Goal: Complete application form

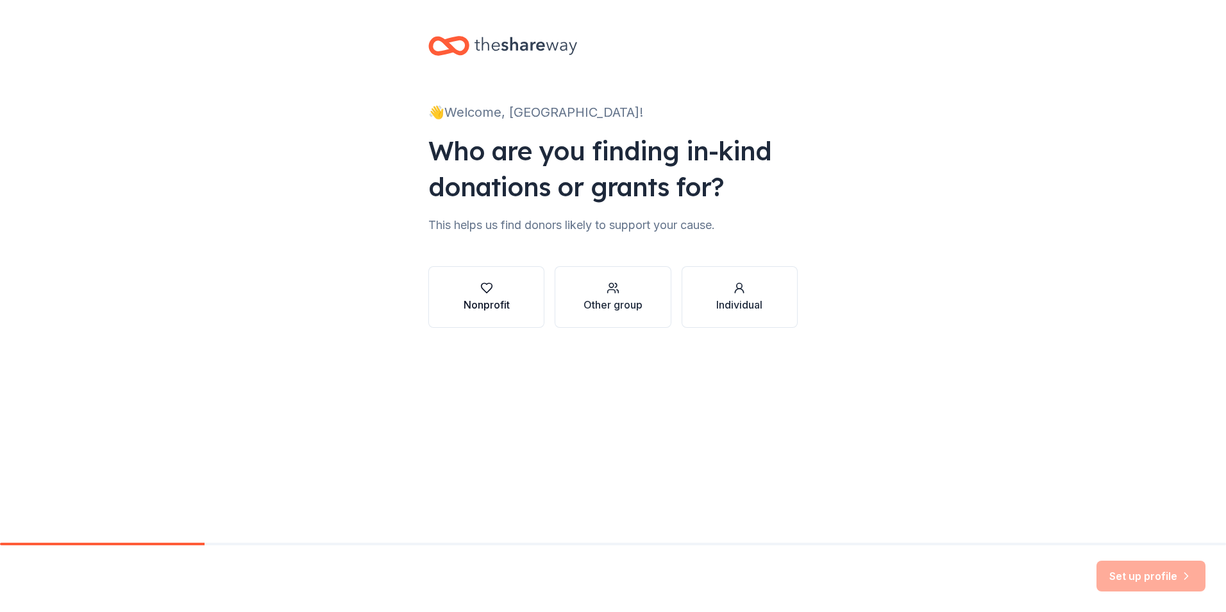
click at [488, 301] on div "Nonprofit" at bounding box center [486, 304] width 46 height 15
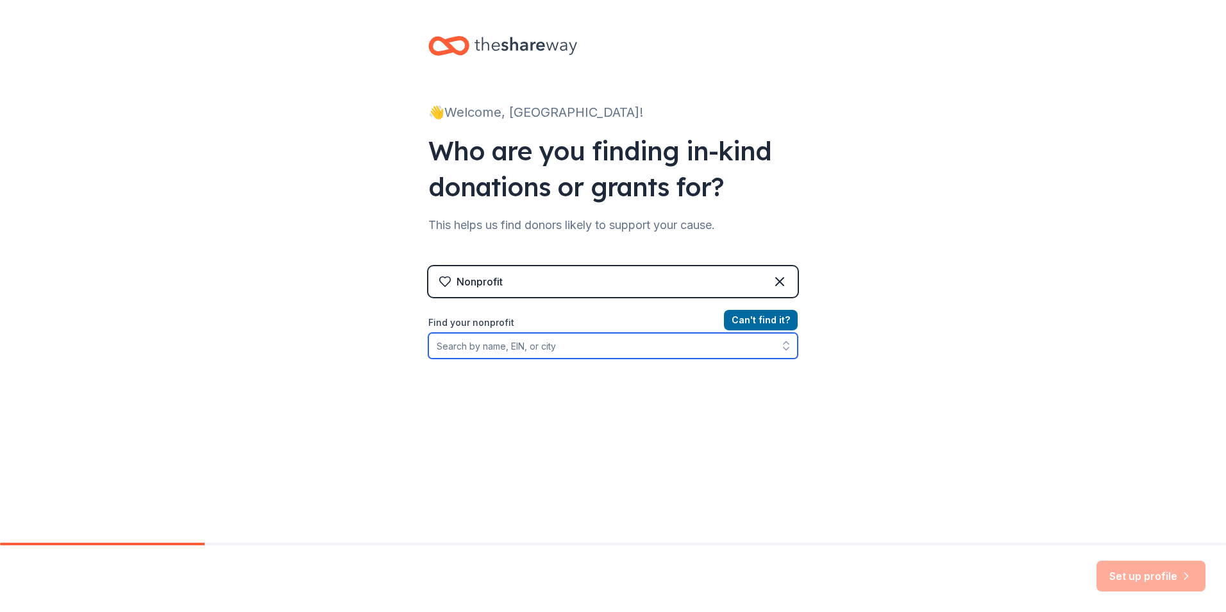
click at [472, 346] on input "Find your nonprofit" at bounding box center [612, 346] width 369 height 26
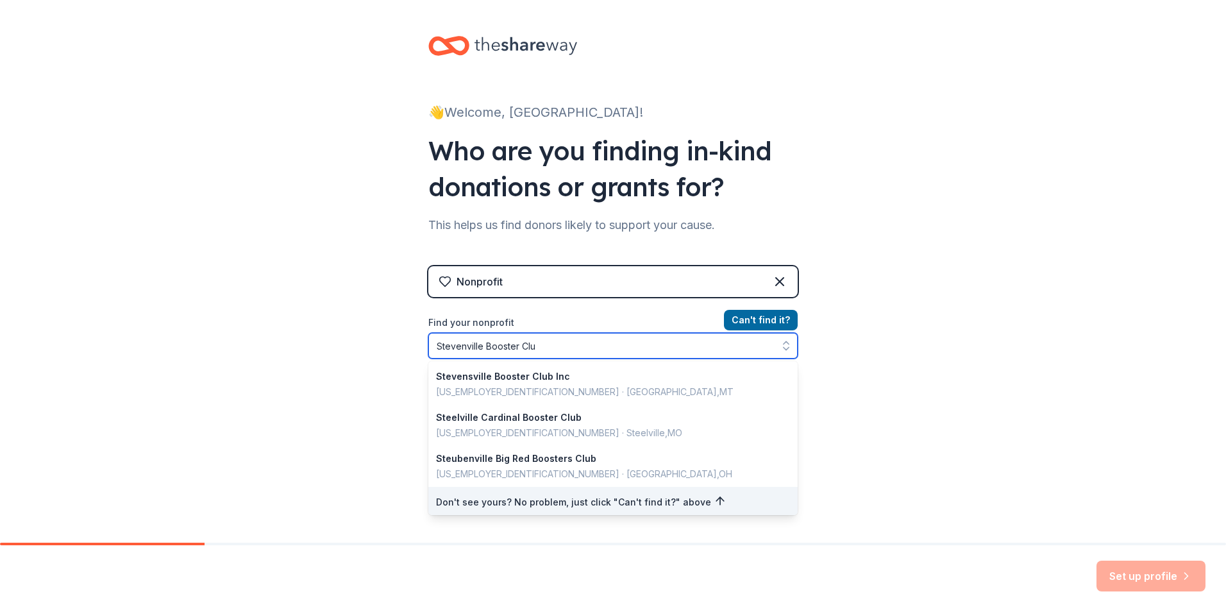
type input "Stevenville Booster Club"
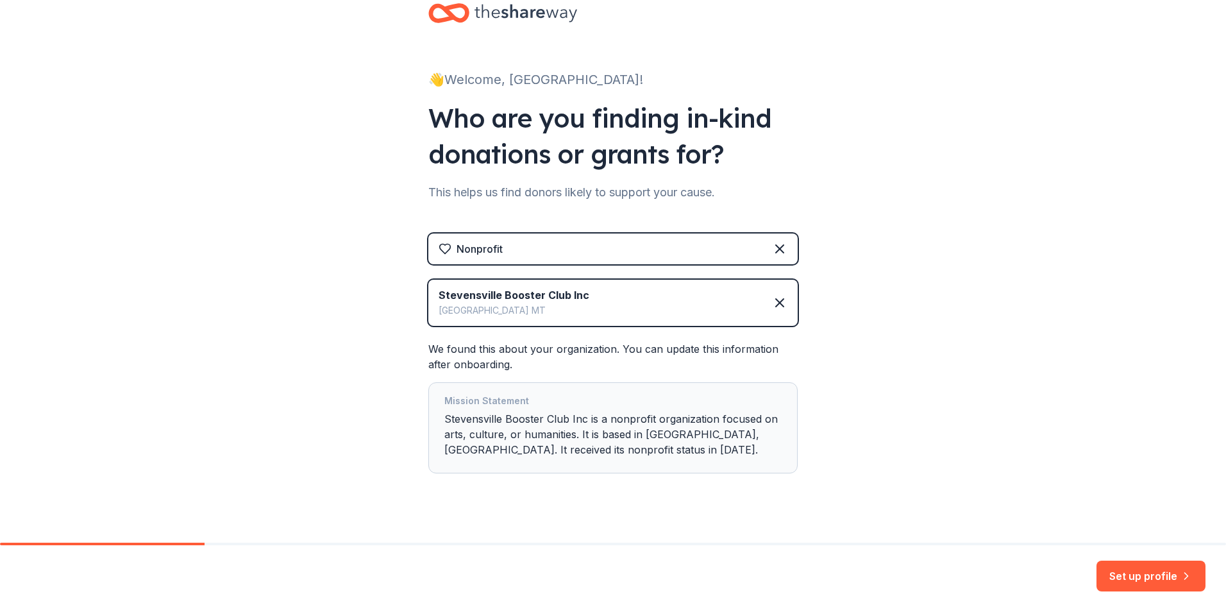
scroll to position [51, 0]
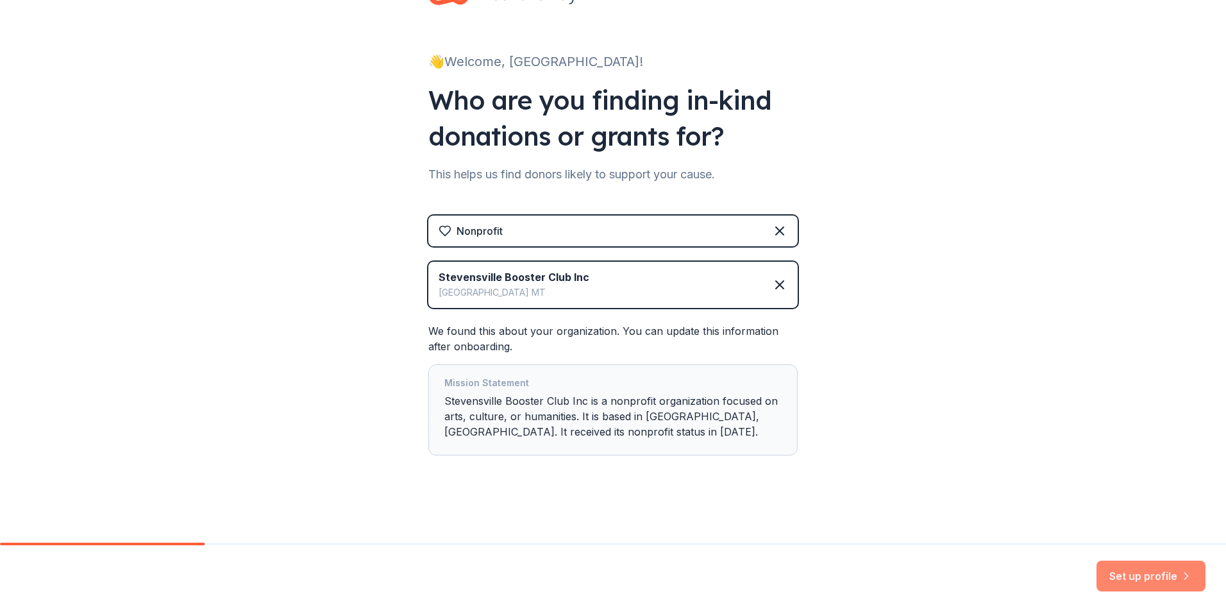
click at [1142, 574] on button "Set up profile" at bounding box center [1150, 575] width 109 height 31
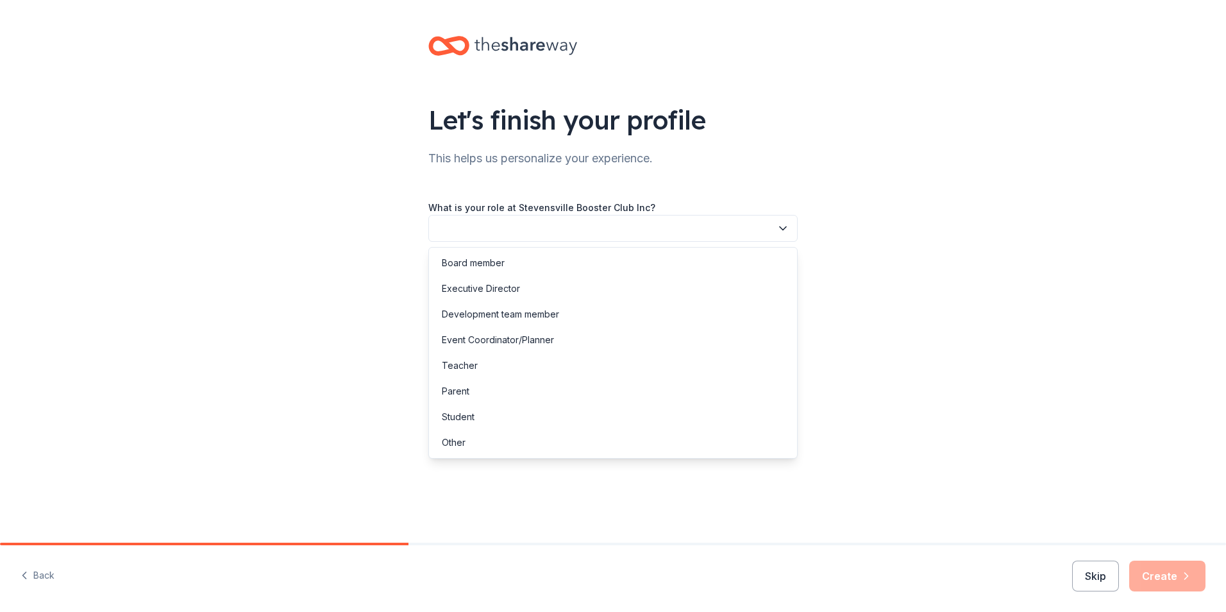
click at [464, 224] on button "button" at bounding box center [612, 228] width 369 height 27
click at [469, 265] on div "Board member" at bounding box center [473, 262] width 63 height 15
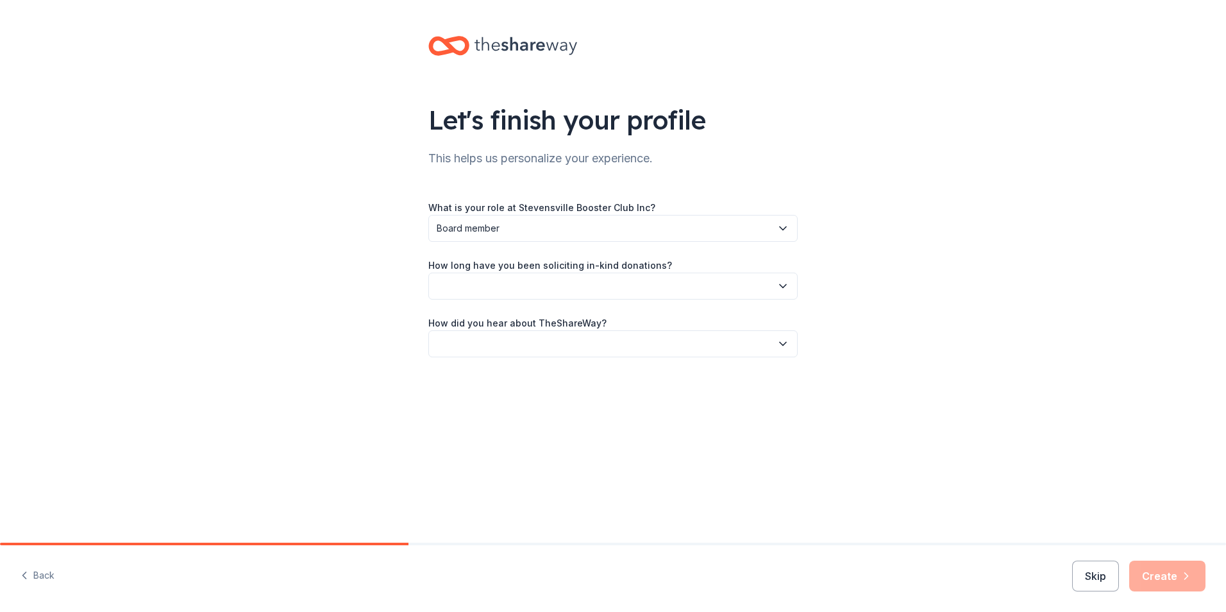
click at [474, 287] on button "button" at bounding box center [612, 285] width 369 height 27
click at [478, 318] on div "This is my first time!" at bounding box center [482, 320] width 81 height 15
click at [478, 346] on button "button" at bounding box center [612, 343] width 369 height 27
click at [480, 483] on div "Other" at bounding box center [612, 481] width 363 height 26
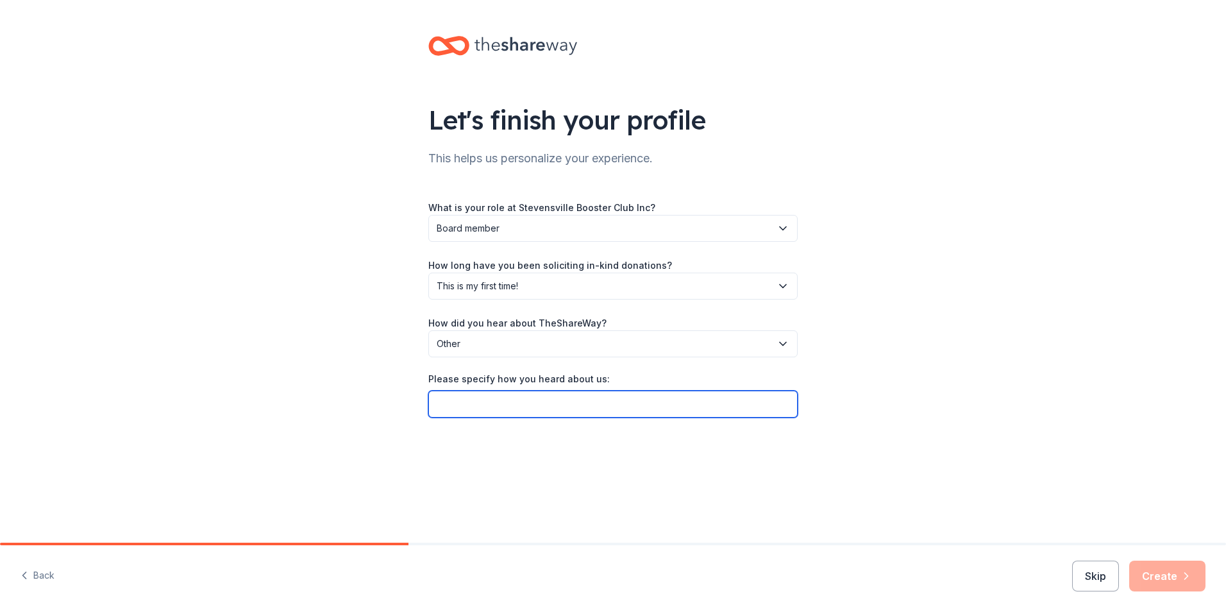
click at [496, 404] on input "Please specify how you heard about us:" at bounding box center [612, 403] width 369 height 27
click at [479, 344] on span "Other" at bounding box center [604, 343] width 335 height 15
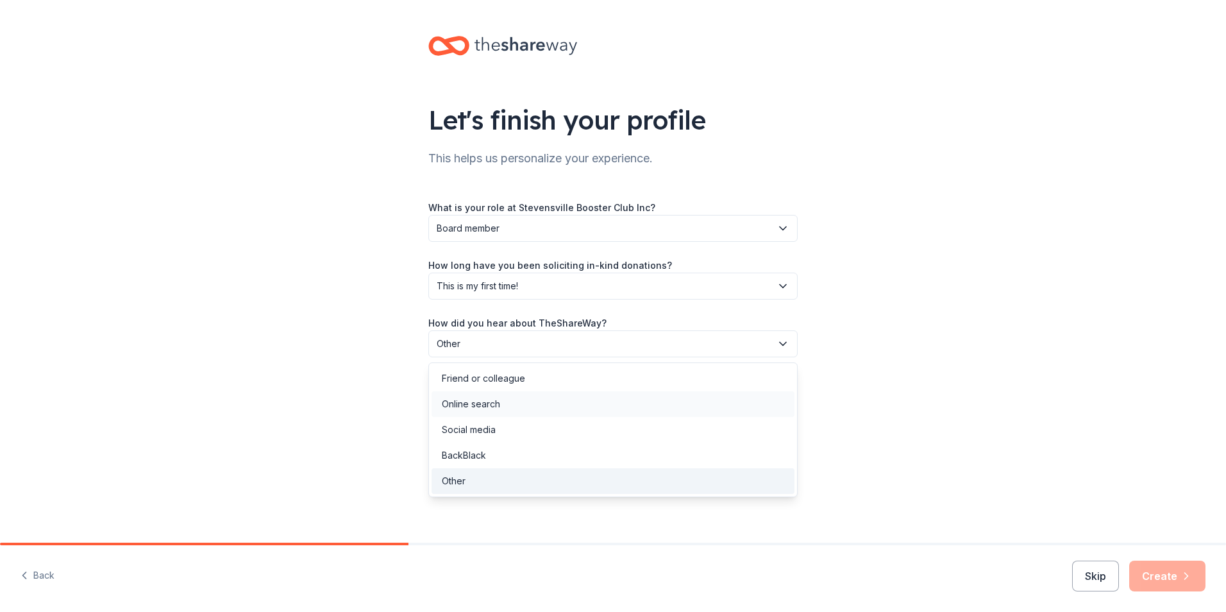
click at [482, 406] on div "Online search" at bounding box center [471, 403] width 58 height 15
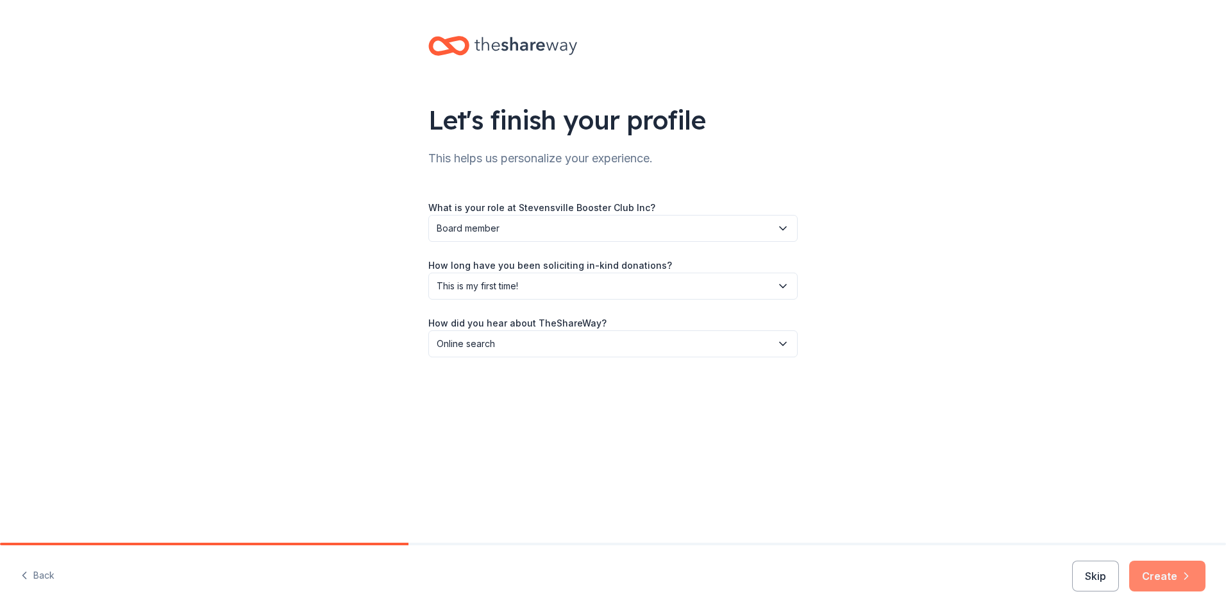
click at [1169, 575] on button "Create" at bounding box center [1167, 575] width 76 height 31
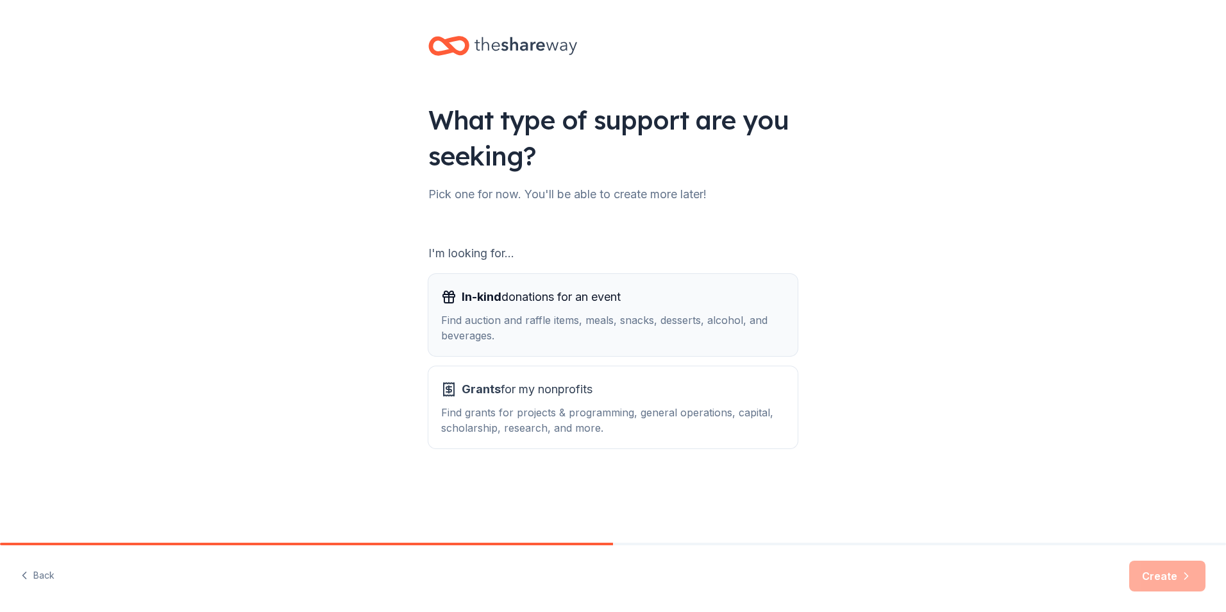
click at [567, 319] on div "Find auction and raffle items, meals, snacks, desserts, alcohol, and beverages." at bounding box center [613, 327] width 344 height 31
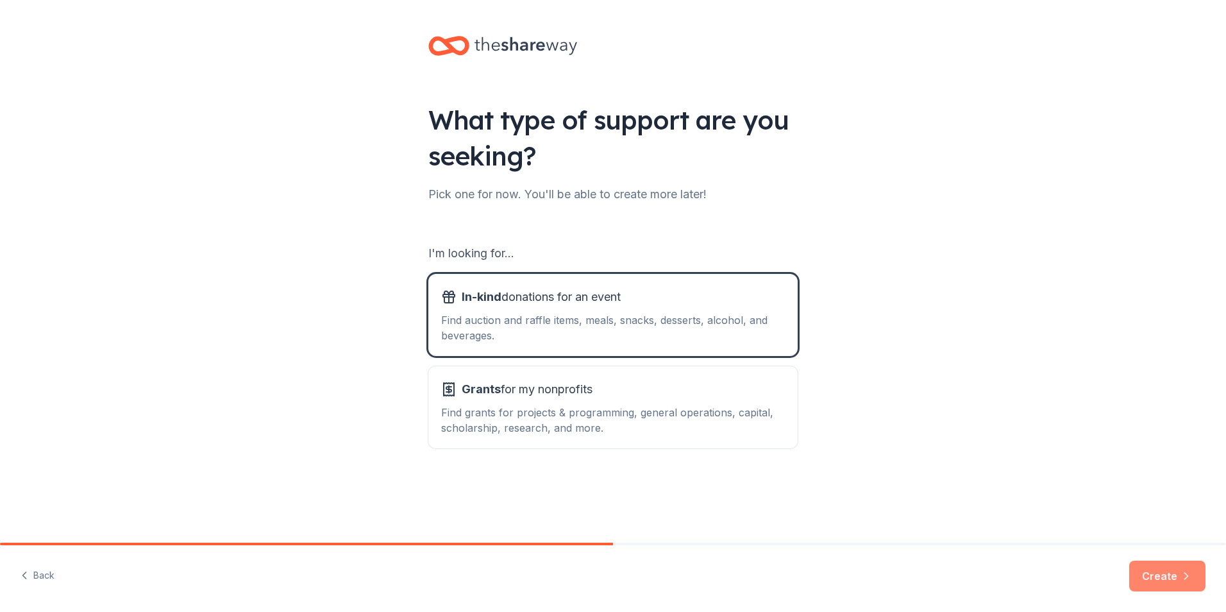
click at [1143, 576] on button "Create" at bounding box center [1167, 575] width 76 height 31
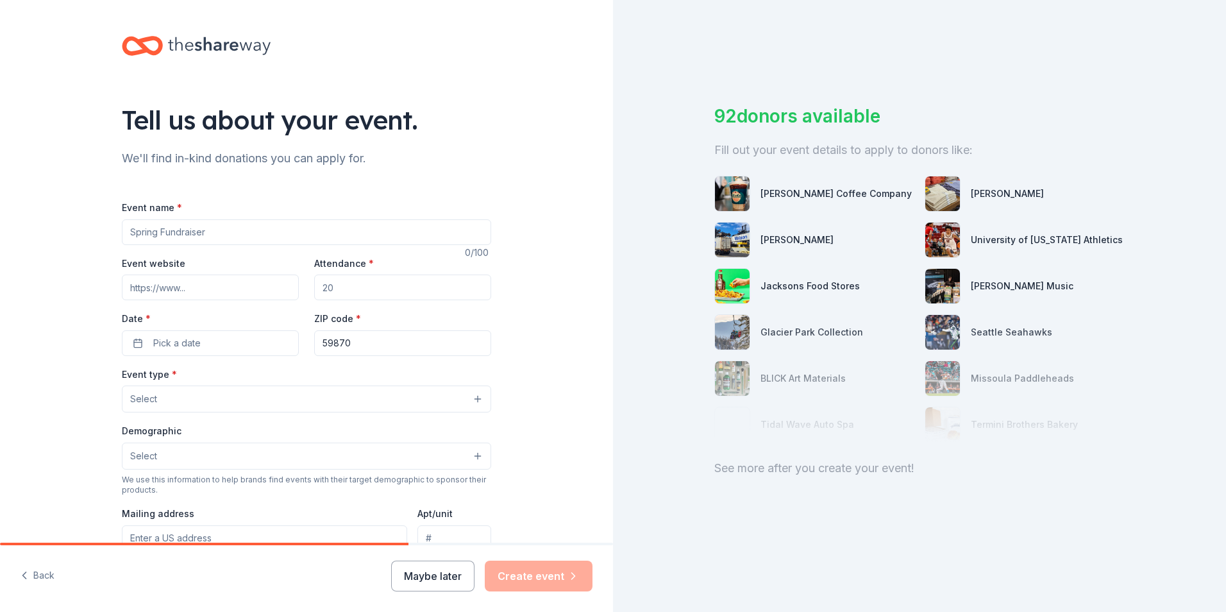
click at [228, 233] on input "Event name *" at bounding box center [306, 232] width 369 height 26
type input "Booster Club Concession Stand"
drag, startPoint x: 372, startPoint y: 297, endPoint x: 378, endPoint y: 287, distance: 11.8
click at [373, 297] on input "Attendance *" at bounding box center [402, 287] width 177 height 26
drag, startPoint x: 376, startPoint y: 285, endPoint x: 282, endPoint y: 289, distance: 93.7
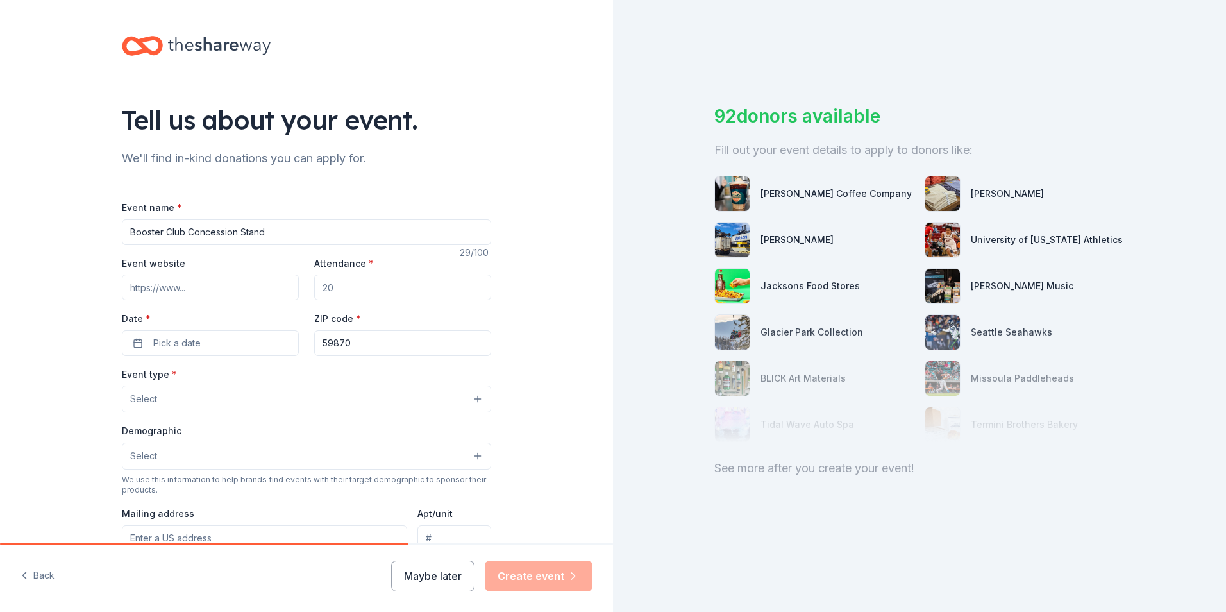
click at [282, 289] on div "Event website Attendance * Date * Pick a date ZIP code * 59870" at bounding box center [306, 305] width 369 height 101
click at [343, 288] on input "Attendance *" at bounding box center [402, 287] width 177 height 26
type input "100"
click at [153, 342] on span "Pick a date" at bounding box center [176, 342] width 47 height 15
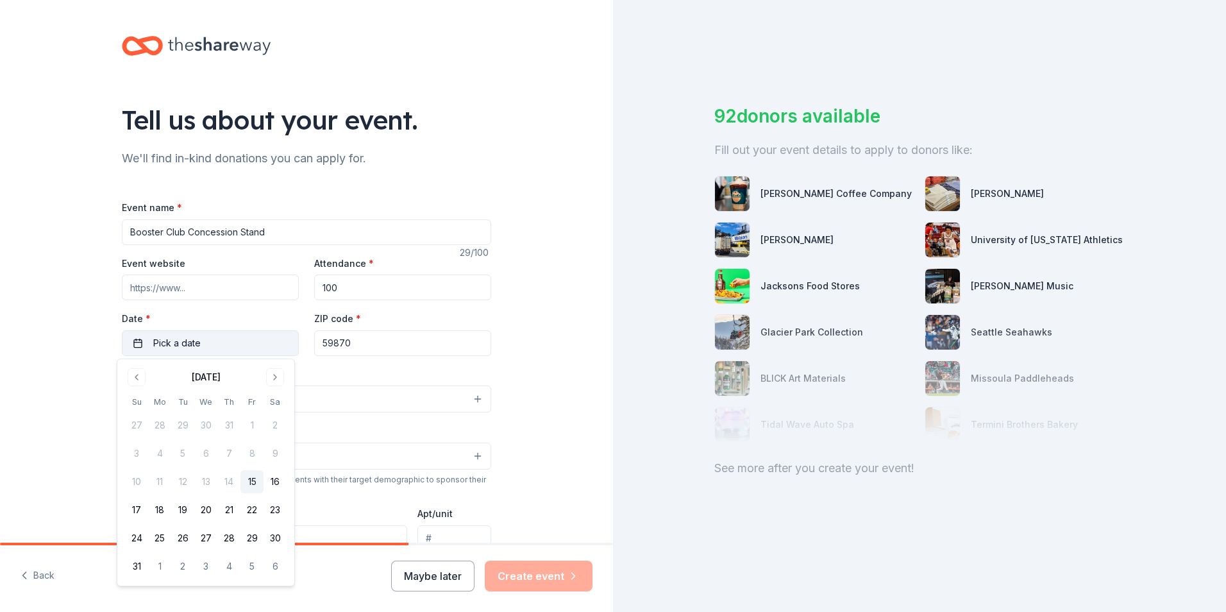
click at [153, 342] on span "Pick a date" at bounding box center [176, 342] width 47 height 15
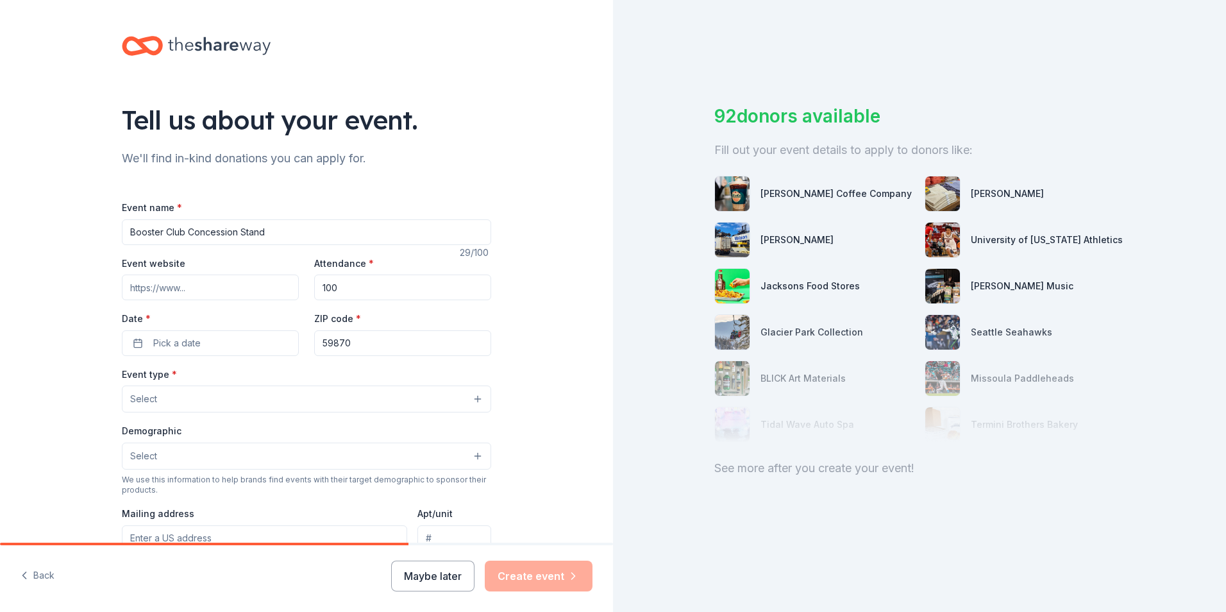
click at [178, 401] on button "Select" at bounding box center [306, 398] width 369 height 27
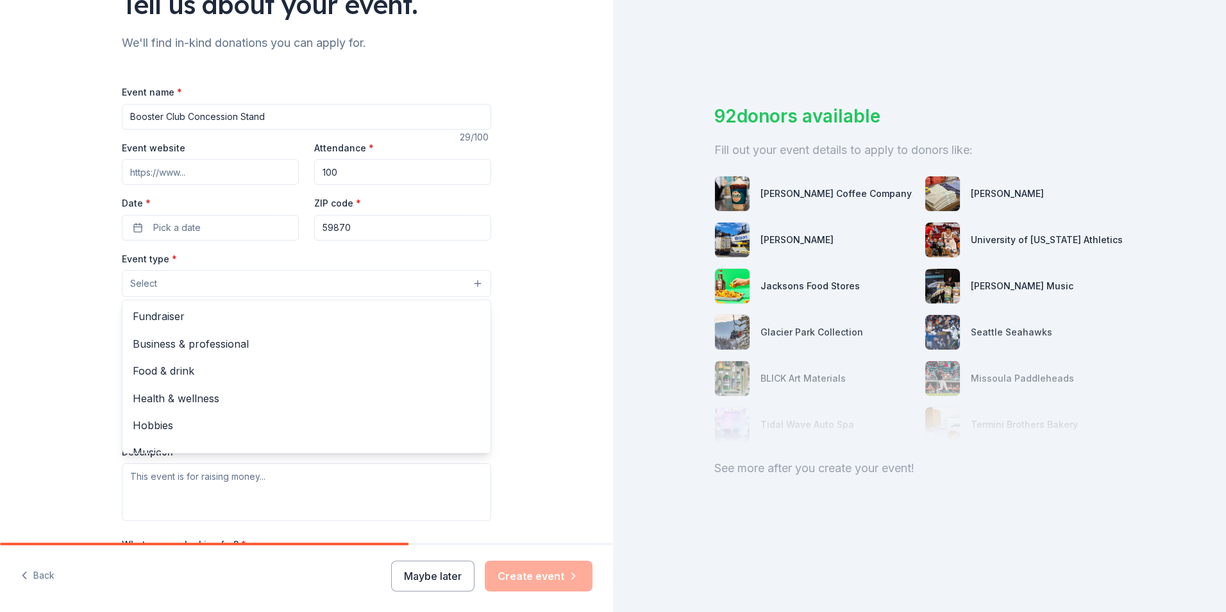
scroll to position [128, 0]
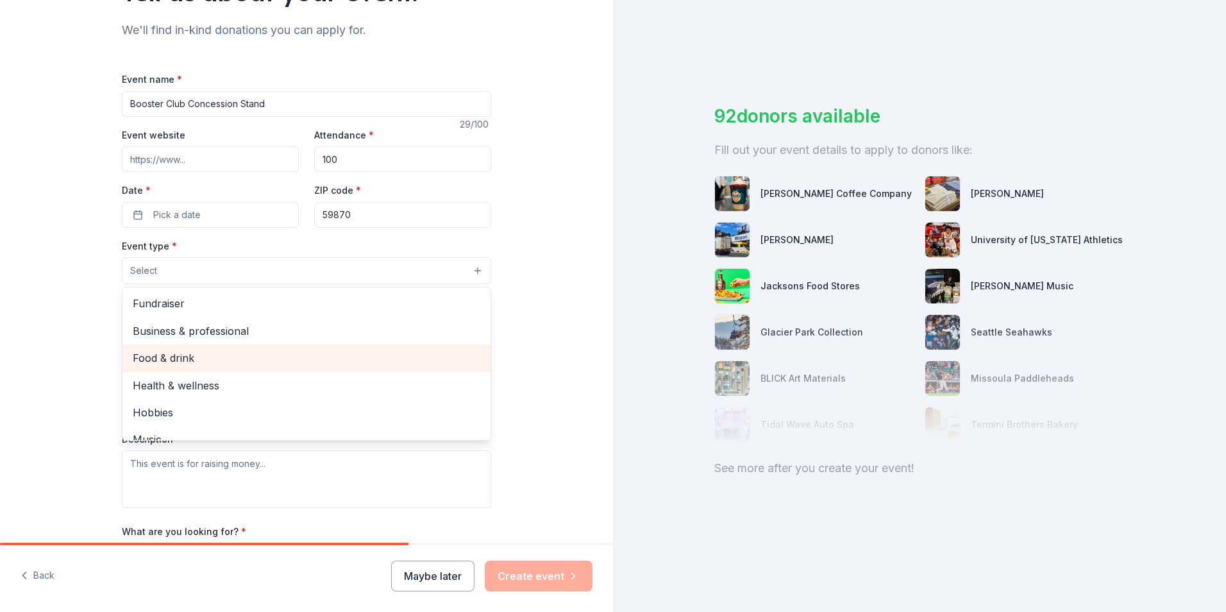
click at [175, 356] on span "Food & drink" at bounding box center [306, 357] width 347 height 17
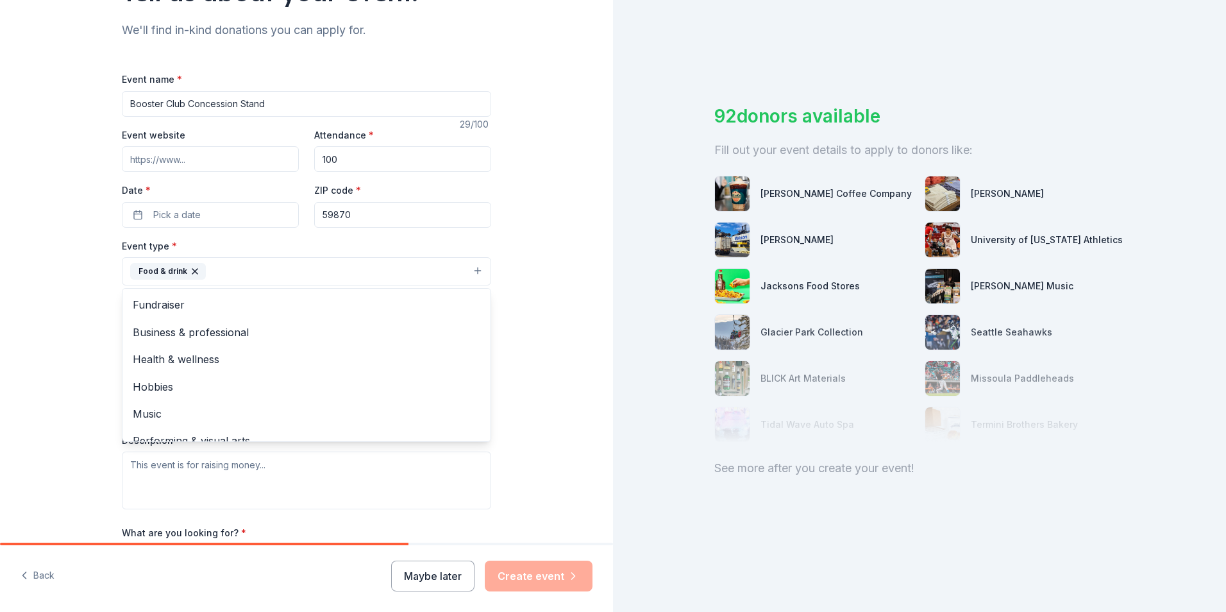
click at [73, 371] on div "Tell us about your event. We'll find in-kind donations you can apply for. Event…" at bounding box center [306, 299] width 613 height 854
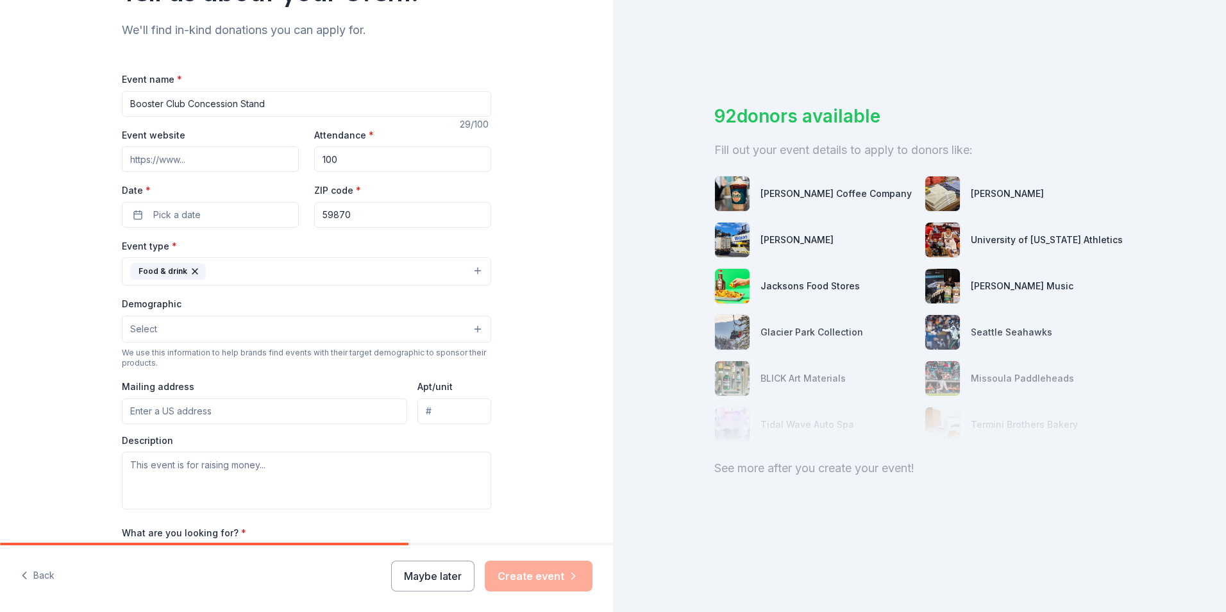
click at [178, 327] on button "Select" at bounding box center [306, 328] width 369 height 27
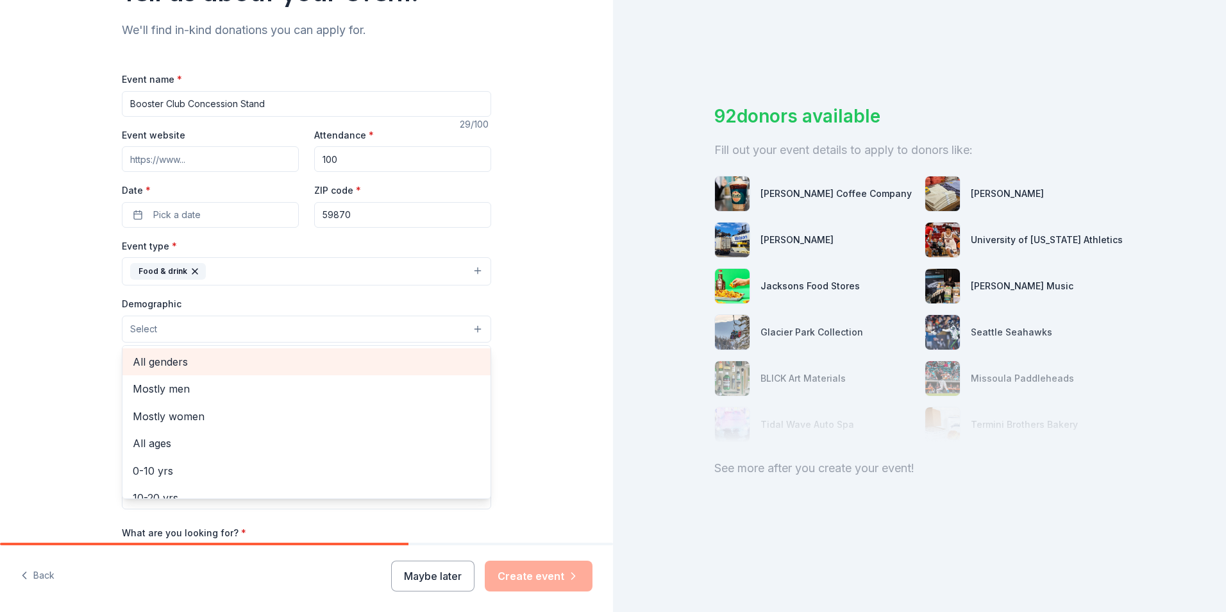
click at [176, 365] on span "All genders" at bounding box center [306, 361] width 347 height 17
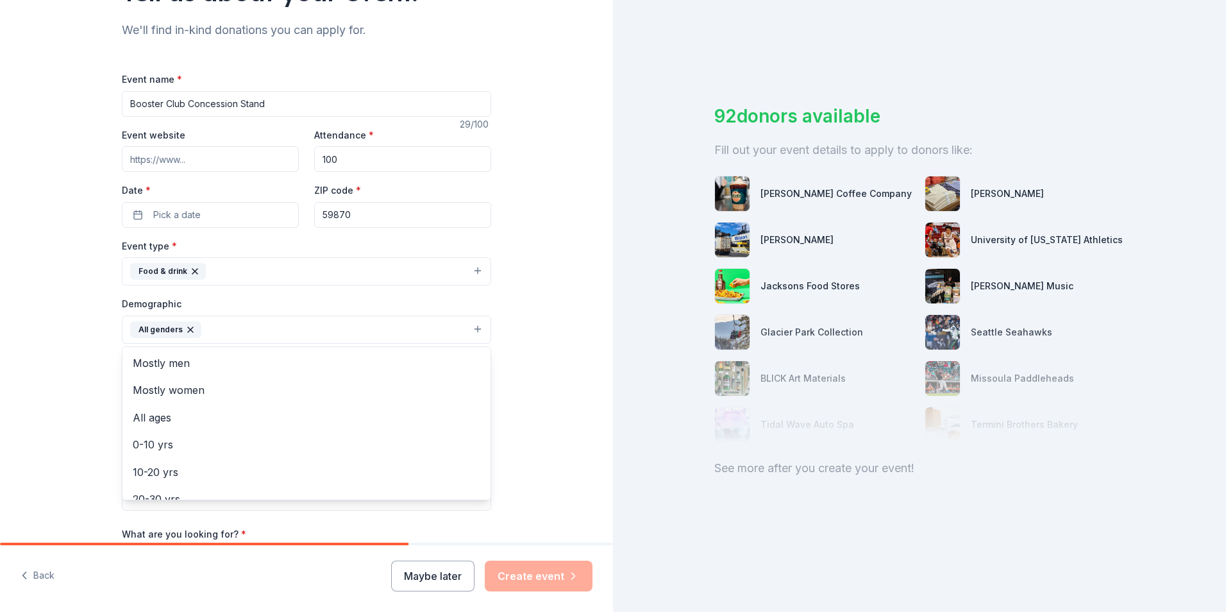
click at [63, 372] on div "Tell us about your event. We'll find in-kind donations you can apply for. Event…" at bounding box center [306, 300] width 613 height 856
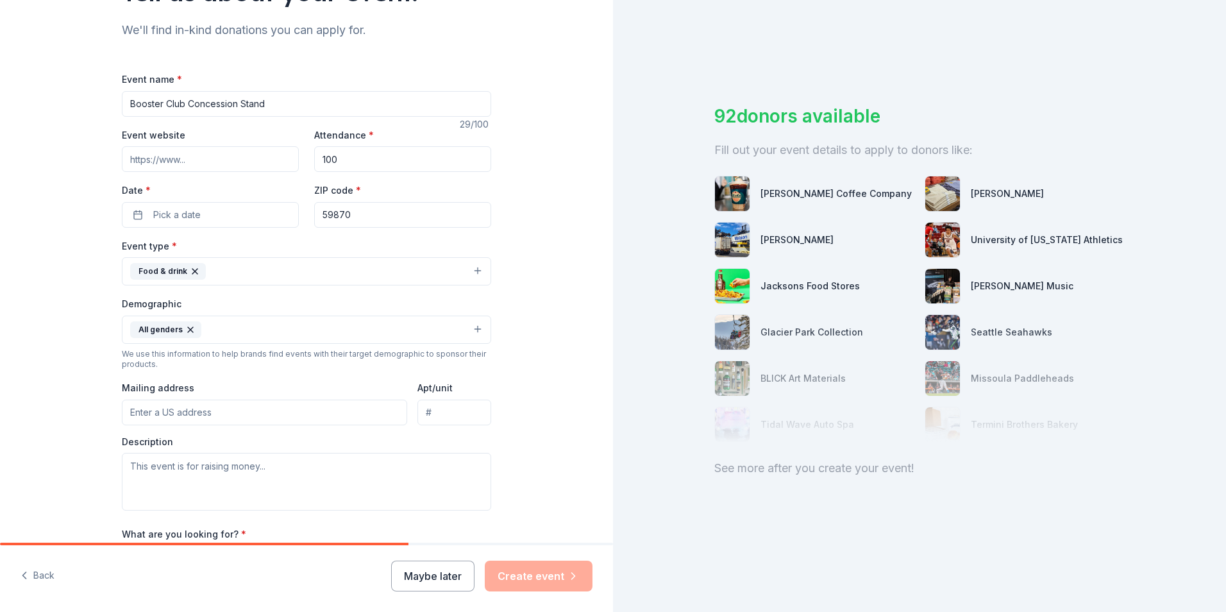
click at [167, 412] on input "Mailing address" at bounding box center [264, 412] width 285 height 26
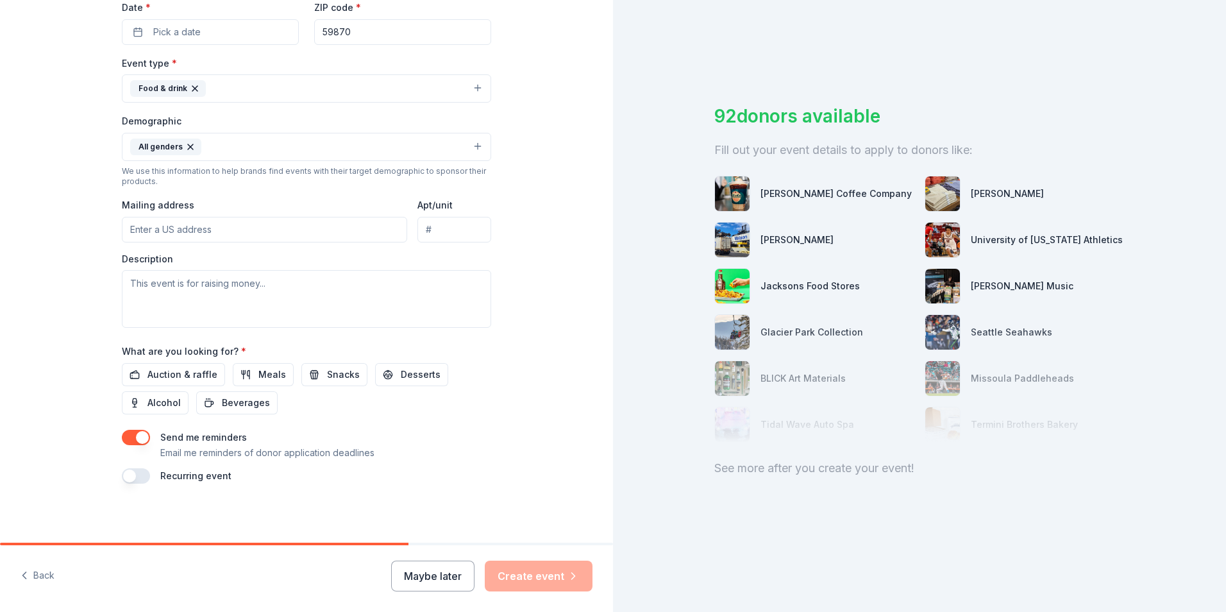
scroll to position [313, 0]
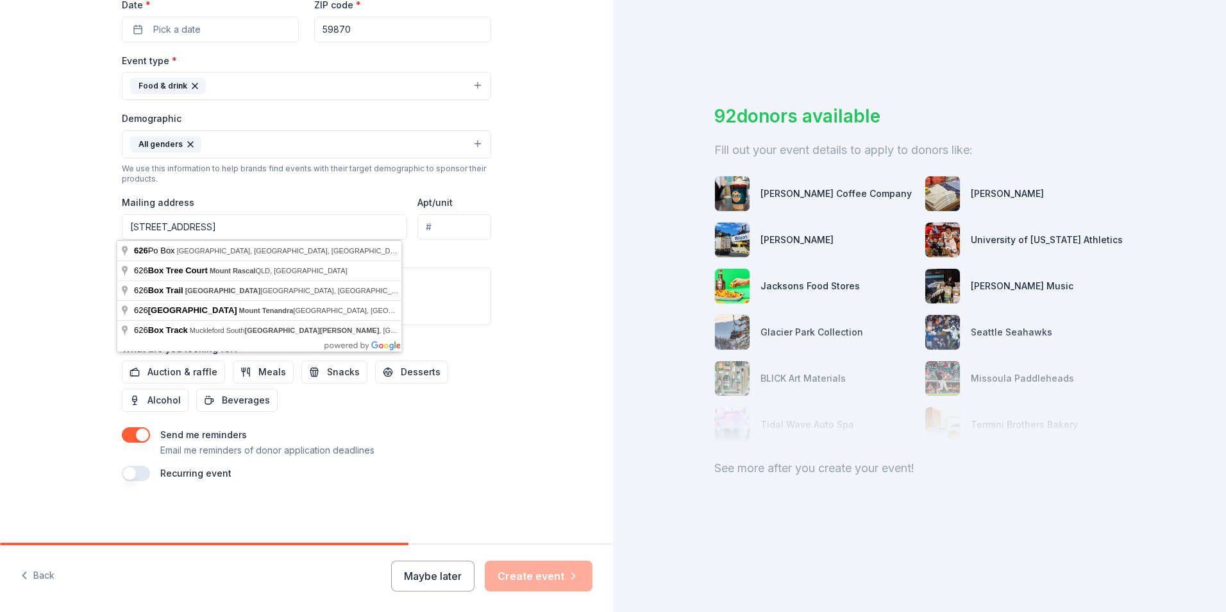
type input "[STREET_ADDRESS]"
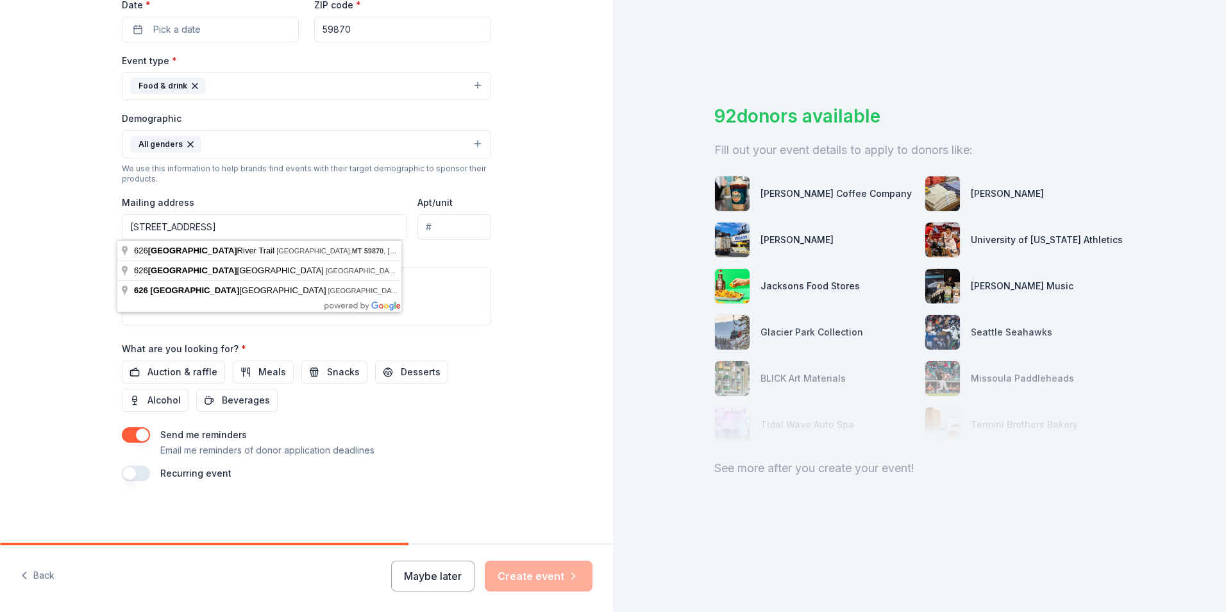
drag, startPoint x: 307, startPoint y: 222, endPoint x: 74, endPoint y: 233, distance: 233.6
click at [74, 233] on div "Tell us about your event. We'll find in-kind donations you can apply for. Event…" at bounding box center [306, 115] width 613 height 856
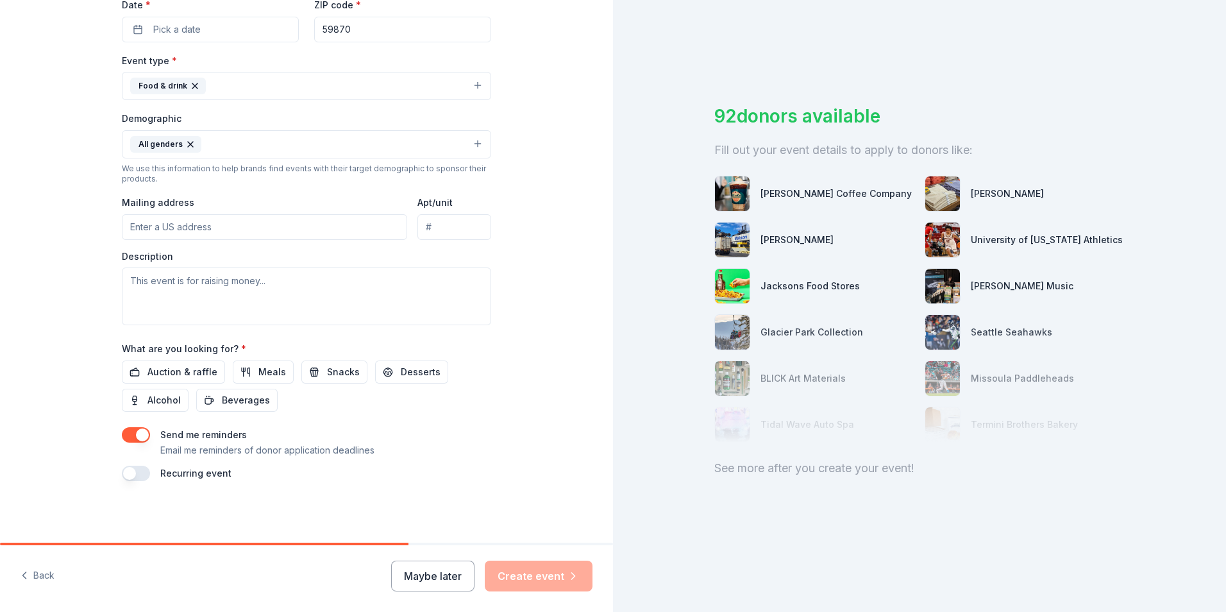
click at [58, 269] on div "Tell us about your event. We'll find in-kind donations you can apply for. Event…" at bounding box center [306, 115] width 613 height 856
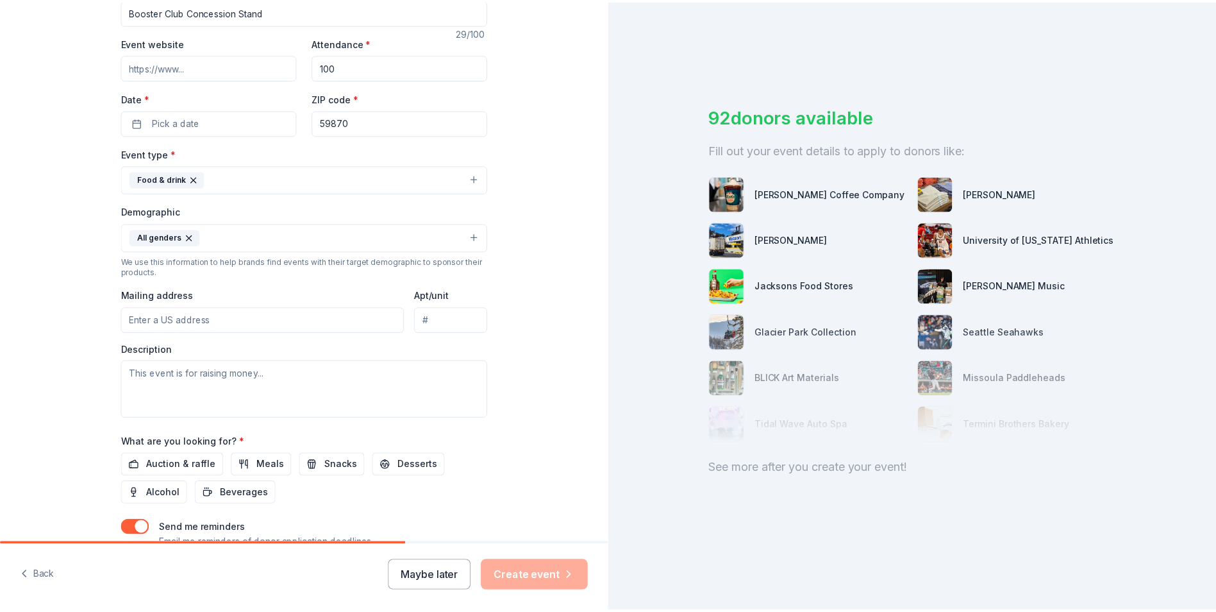
scroll to position [0, 0]
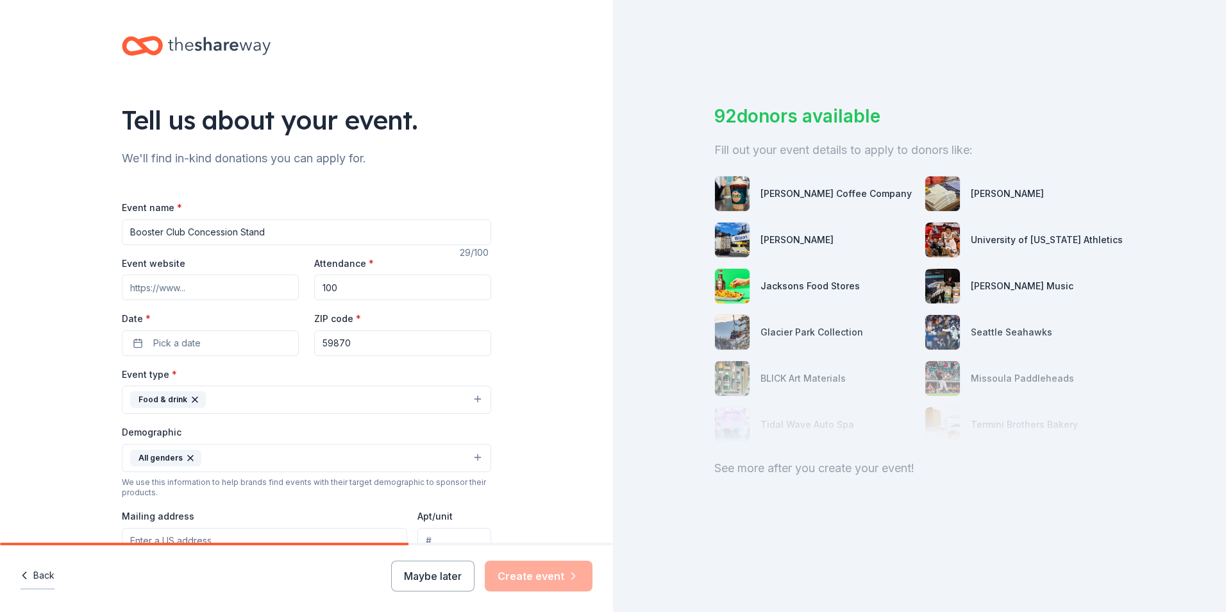
click at [39, 572] on button "Back" at bounding box center [38, 575] width 34 height 27
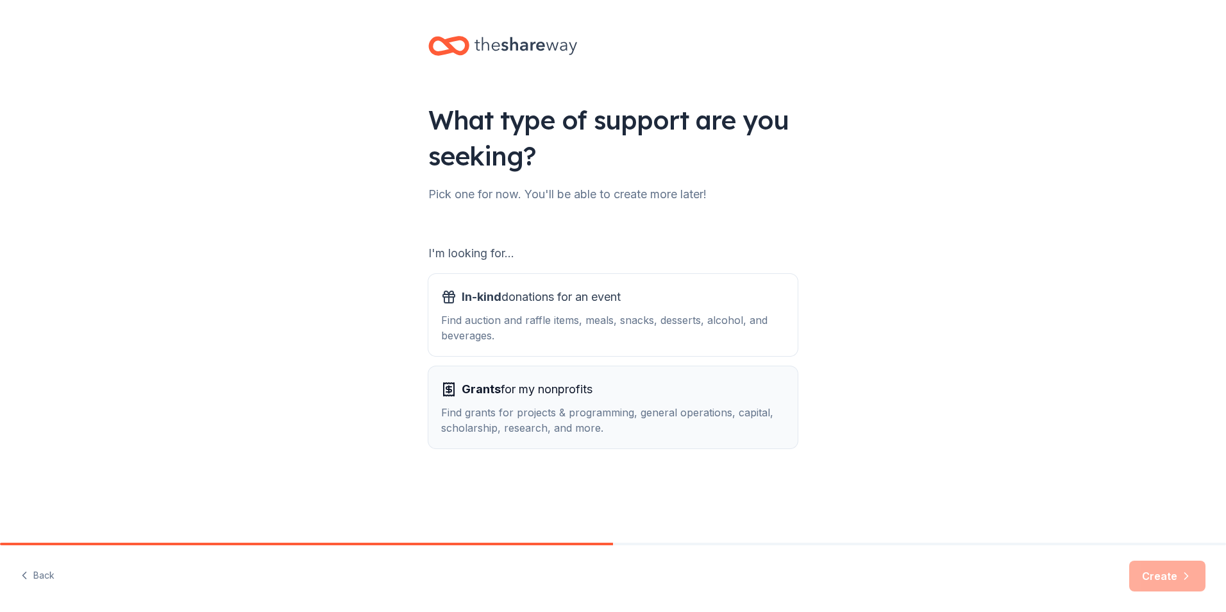
click at [525, 412] on div "Find grants for projects & programming, general operations, capital, scholarshi…" at bounding box center [613, 419] width 344 height 31
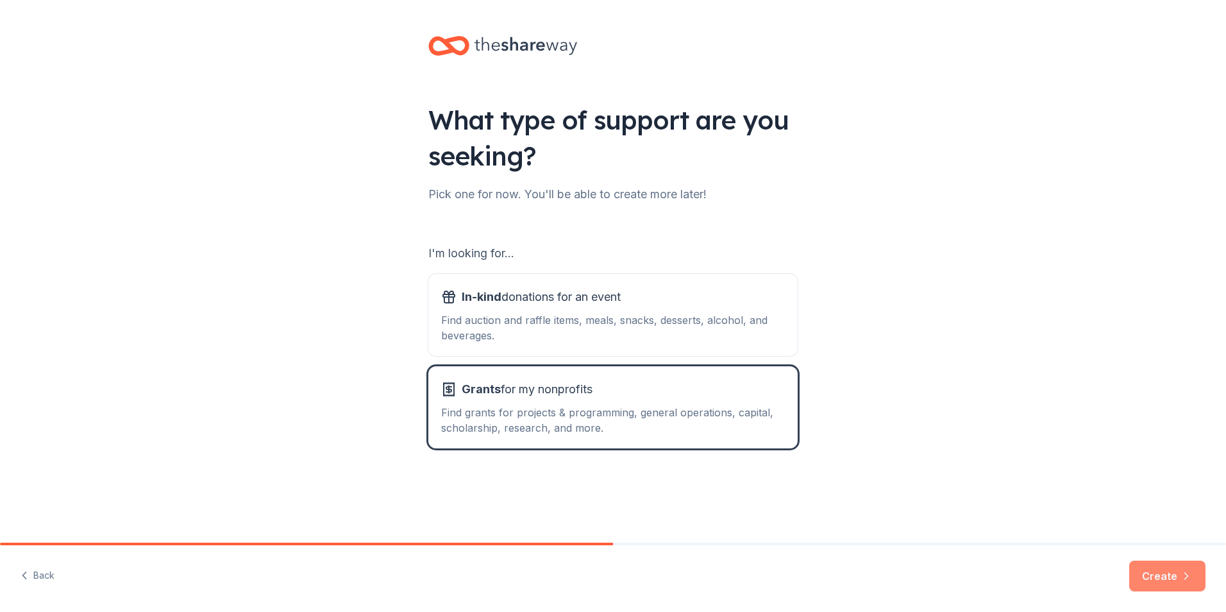
click at [1174, 577] on button "Create" at bounding box center [1167, 575] width 76 height 31
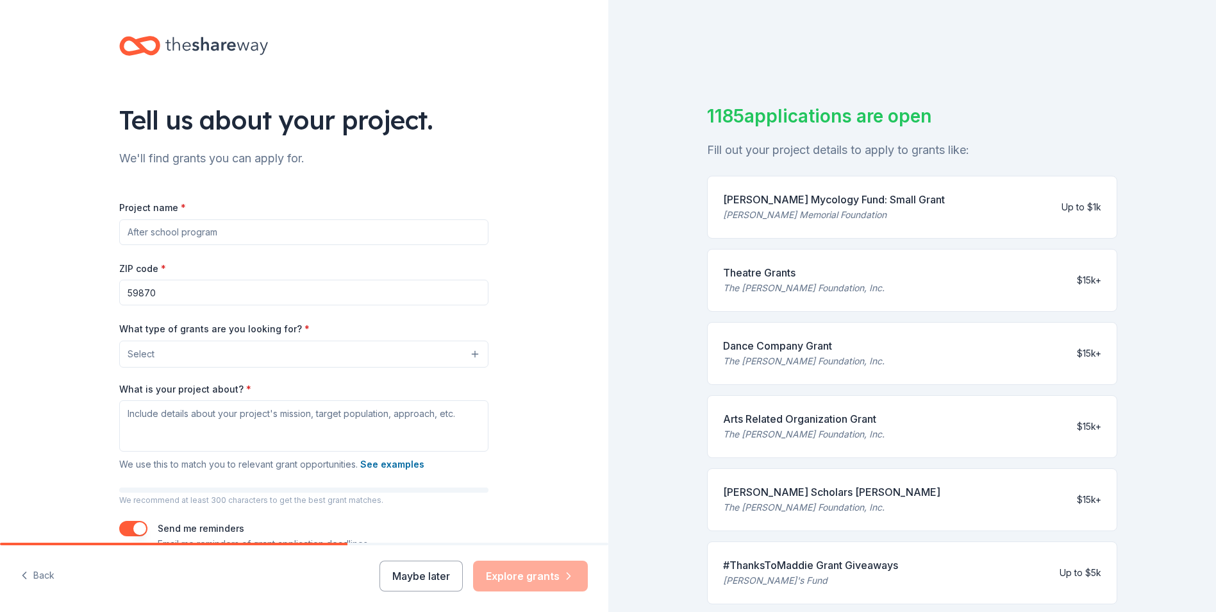
click at [144, 229] on input "Project name *" at bounding box center [303, 232] width 369 height 26
click at [232, 192] on div "Project name * ZIP code * 59870 What type of grants are you looking for? * Sele…" at bounding box center [303, 365] width 369 height 372
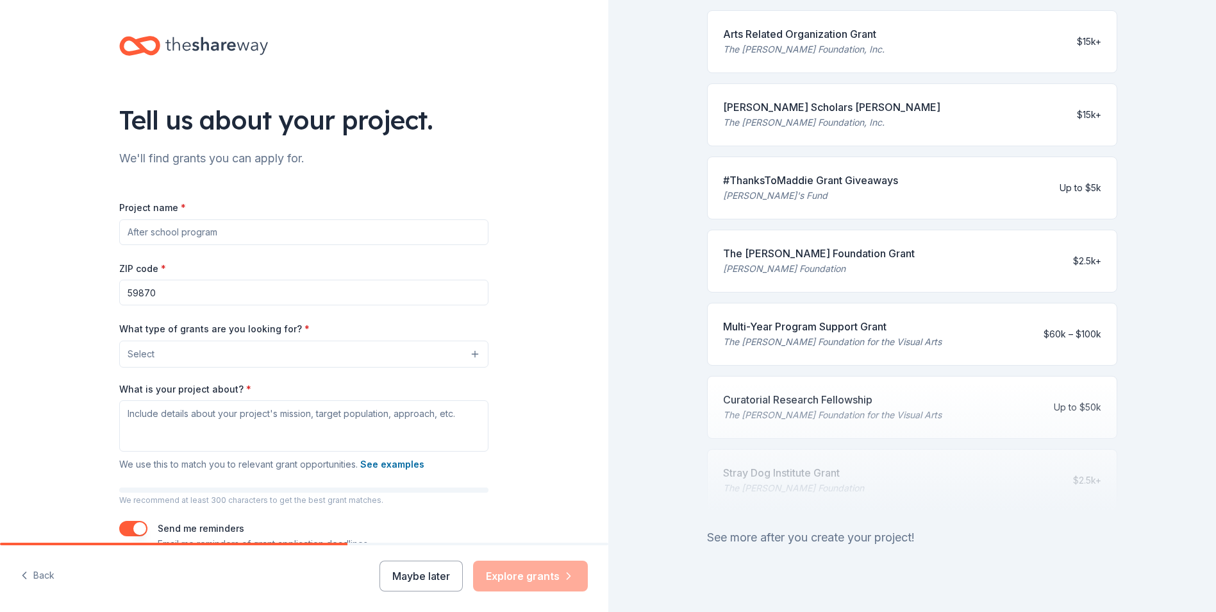
scroll to position [412, 0]
